Goal: Information Seeking & Learning: Learn about a topic

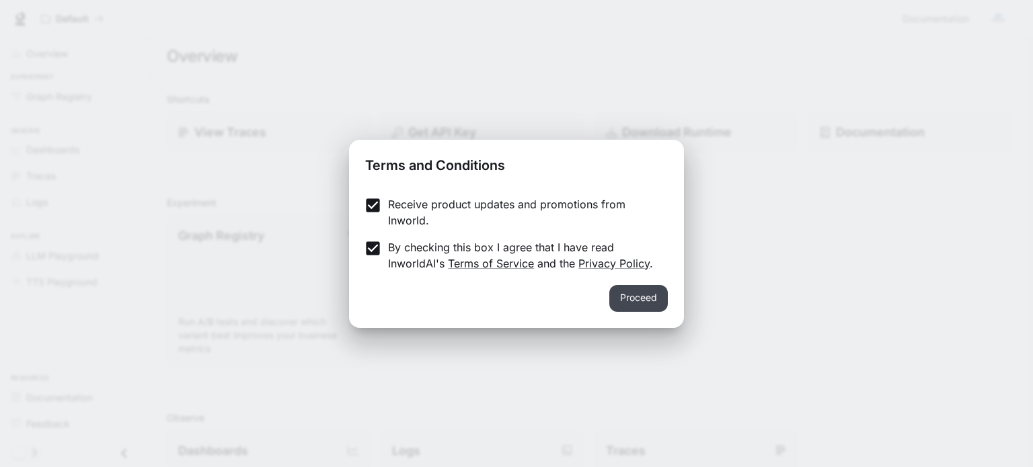
click at [658, 303] on button "Proceed" at bounding box center [638, 298] width 58 height 27
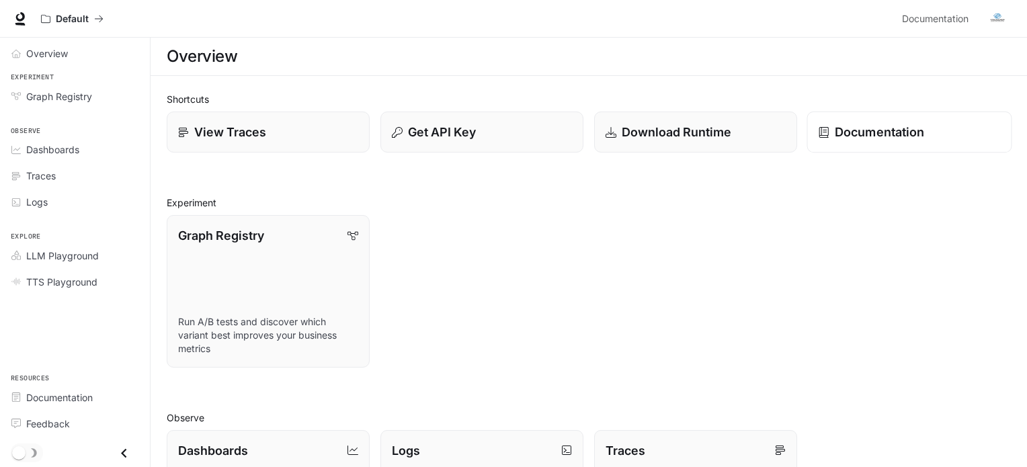
click at [825, 136] on icon at bounding box center [823, 131] width 9 height 11
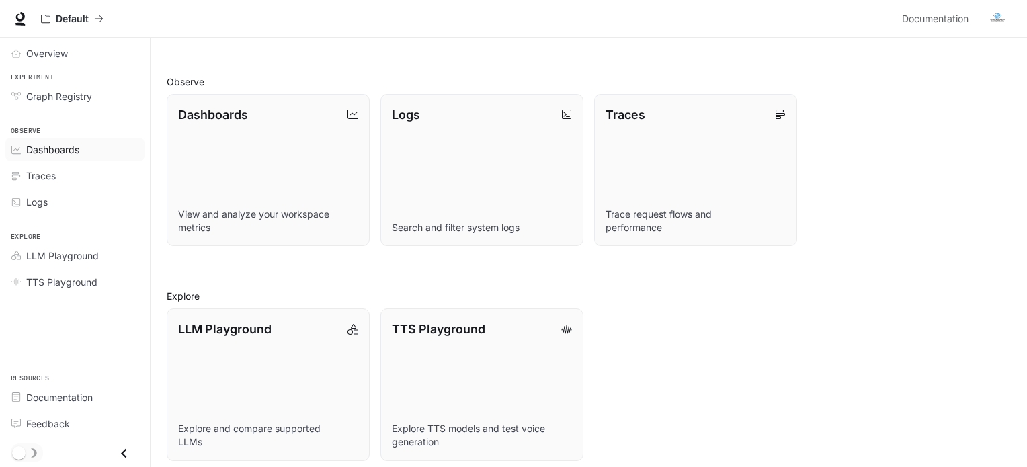
scroll to position [345, 0]
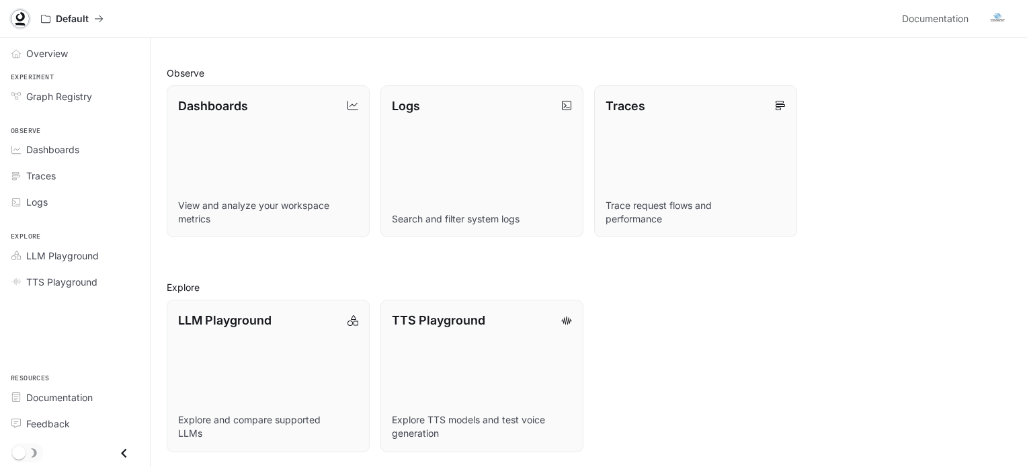
click at [19, 19] on icon at bounding box center [19, 18] width 13 height 13
